Goal: Task Accomplishment & Management: Manage account settings

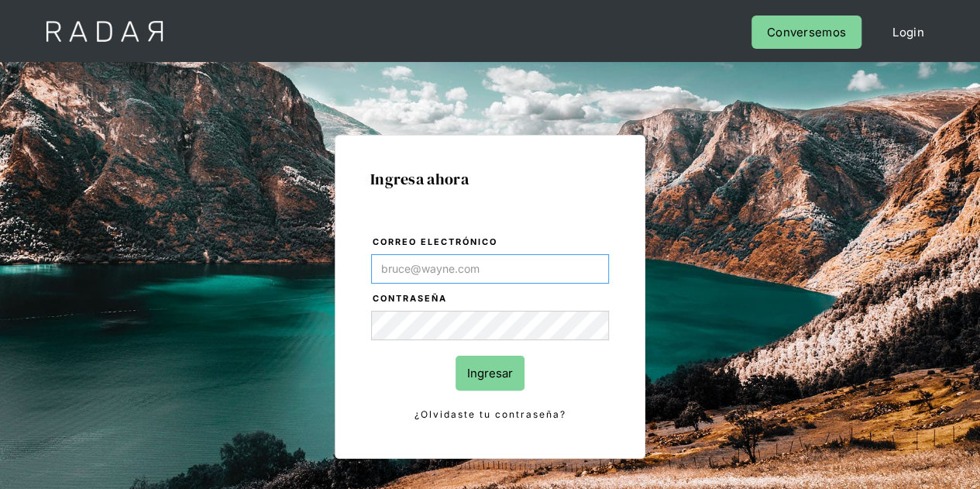
click at [501, 266] on input "Correo electrónico" at bounding box center [490, 268] width 238 height 29
type input "[PERSON_NAME][EMAIL_ADDRESS][DOMAIN_NAME]"
